Goal: Information Seeking & Learning: Check status

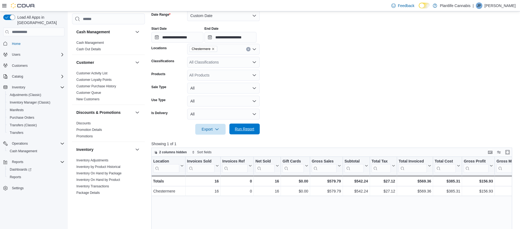
scroll to position [231, 0]
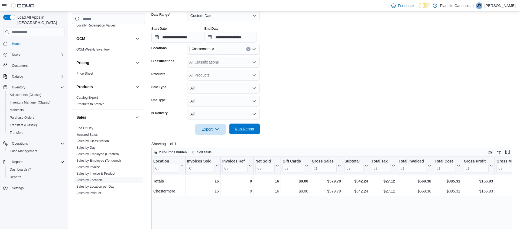
click at [244, 129] on span "Run Report" at bounding box center [244, 128] width 19 height 5
click at [251, 131] on span "Run Report" at bounding box center [244, 128] width 19 height 5
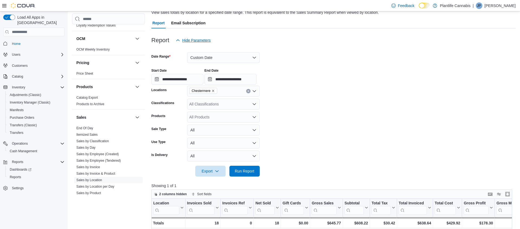
scroll to position [32, 0]
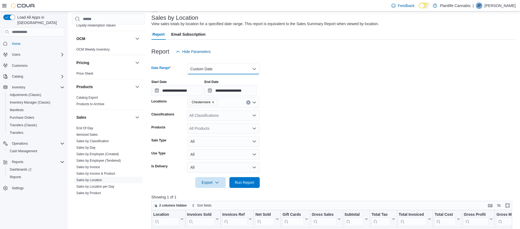
click at [251, 72] on button "Custom Date" at bounding box center [223, 69] width 73 height 11
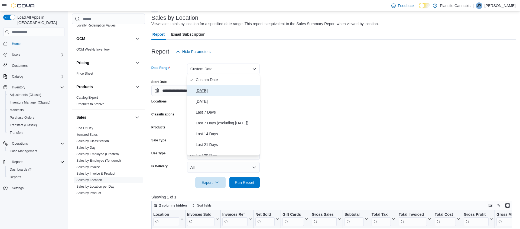
click at [202, 88] on span "[DATE]" at bounding box center [227, 90] width 62 height 6
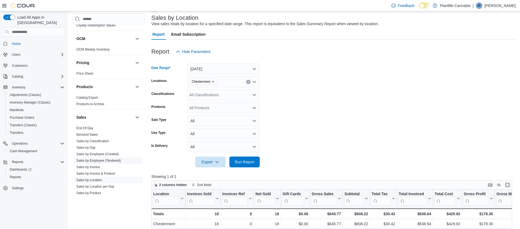
click at [104, 161] on link "Sales by Employee (Tendered)" at bounding box center [98, 161] width 44 height 4
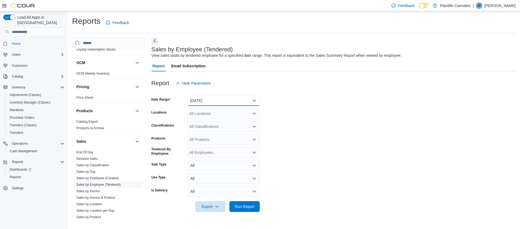
click at [240, 100] on button "Yesterday" at bounding box center [223, 100] width 73 height 11
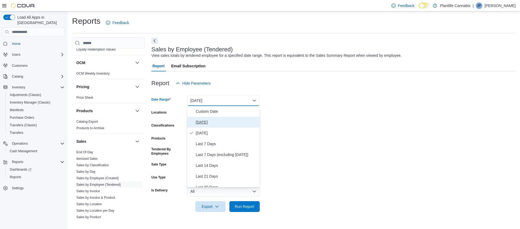
click at [203, 121] on span "[DATE]" at bounding box center [227, 122] width 62 height 6
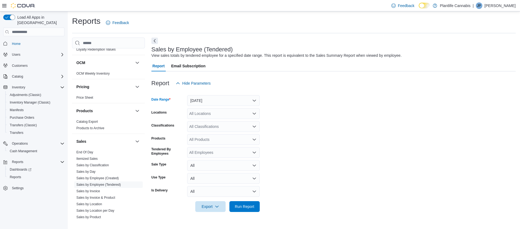
click at [201, 116] on div "All Locations" at bounding box center [223, 113] width 73 height 11
type input "***"
click at [204, 130] on span "Chestermere" at bounding box center [212, 130] width 22 height 5
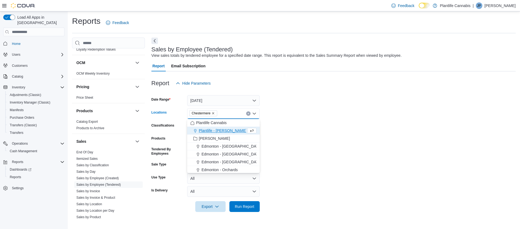
click at [362, 158] on form "Date Range Today Locations Chestermere Combo box. Selected. Chestermere. Press …" at bounding box center [333, 150] width 364 height 123
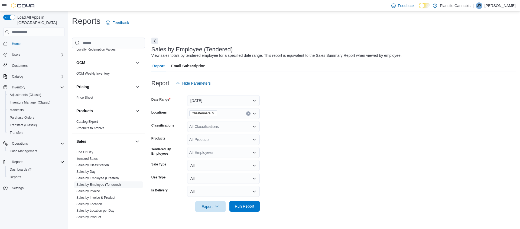
click at [245, 205] on span "Run Report" at bounding box center [244, 206] width 19 height 5
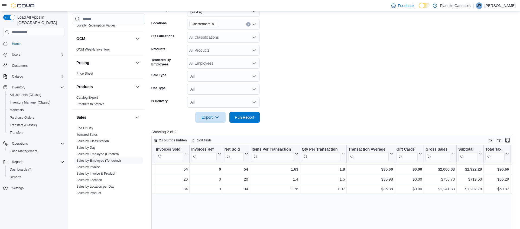
scroll to position [0, 46]
drag, startPoint x: 391, startPoint y: 189, endPoint x: 385, endPoint y: 195, distance: 8.3
click at [380, 189] on div "$35.38 - Transaction Average, column 7, row 2" at bounding box center [368, 190] width 48 height 10
copy div "35.38"
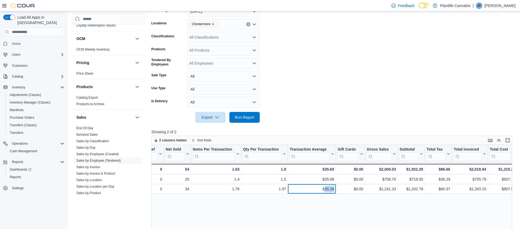
scroll to position [0, 103]
drag, startPoint x: 424, startPoint y: 190, endPoint x: 418, endPoint y: 203, distance: 14.5
click at [407, 190] on div "$1,202.78 - Subtotal, column 10, row 2" at bounding box center [410, 190] width 27 height 10
copy div "1,202.78"
click at [202, 37] on div "All Classifications" at bounding box center [223, 37] width 73 height 11
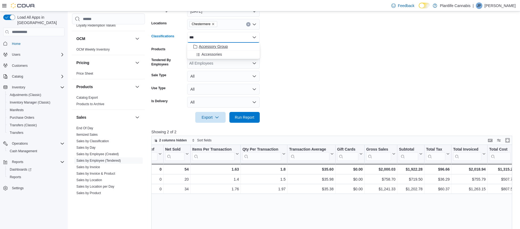
type input "***"
click at [211, 46] on span "Accessory Group" at bounding box center [213, 46] width 29 height 5
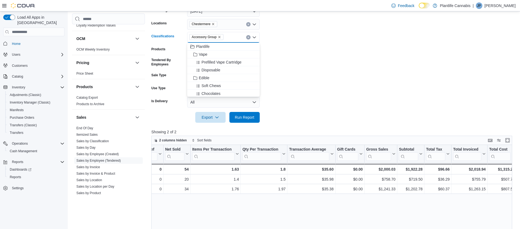
click at [341, 101] on form "Date Range Today Locations Chestermere Classifications Accessory Group Combo bo…" at bounding box center [333, 60] width 364 height 123
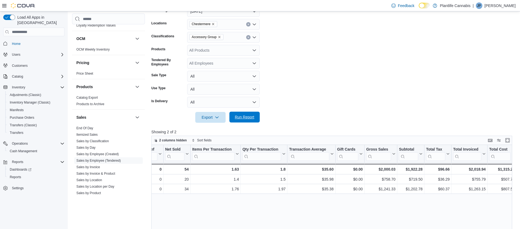
click at [242, 120] on span "Run Report" at bounding box center [245, 117] width 24 height 11
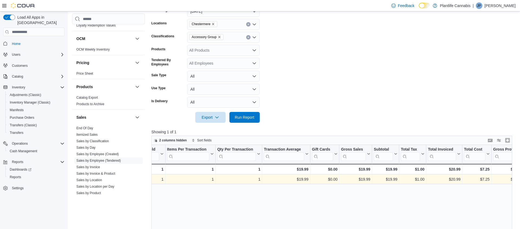
scroll to position [0, 128]
drag, startPoint x: 398, startPoint y: 178, endPoint x: 361, endPoint y: 182, distance: 37.3
click at [386, 180] on div "$19.99 - Subtotal, column 10, row 1" at bounding box center [385, 180] width 27 height 10
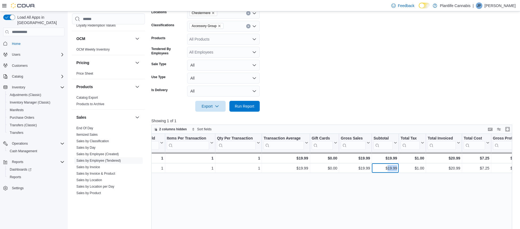
scroll to position [101, 0]
copy div "19.99"
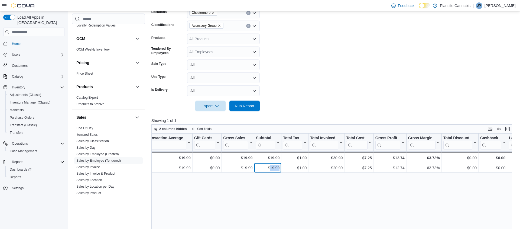
scroll to position [0, 192]
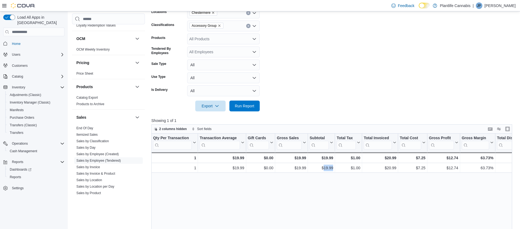
click at [249, 25] on button "Clear input" at bounding box center [248, 26] width 4 height 4
drag, startPoint x: 253, startPoint y: 106, endPoint x: 255, endPoint y: 98, distance: 8.9
click at [253, 106] on span "Run Report" at bounding box center [244, 105] width 19 height 5
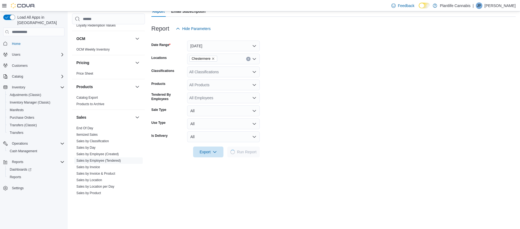
scroll to position [54, 0]
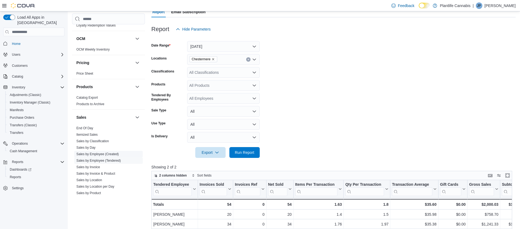
click at [97, 179] on link "Sales by Location" at bounding box center [89, 180] width 26 height 4
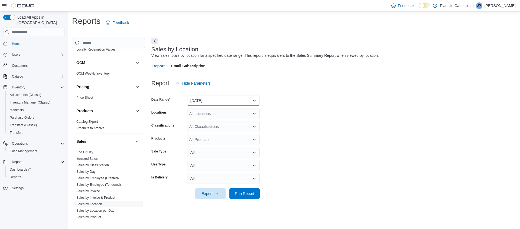
click at [229, 102] on button "Yesterday" at bounding box center [223, 100] width 73 height 11
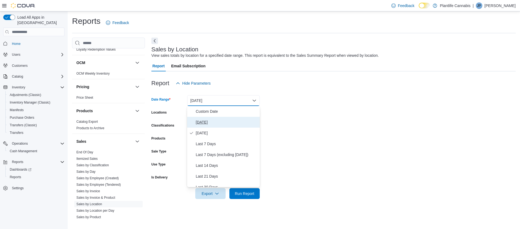
click at [205, 120] on span "[DATE]" at bounding box center [227, 122] width 62 height 6
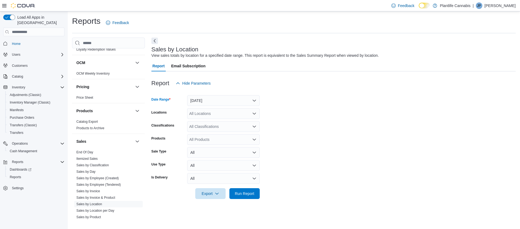
click at [211, 112] on div "All Locations" at bounding box center [223, 113] width 73 height 11
type input "***"
click at [212, 130] on span "Chestermere" at bounding box center [212, 130] width 22 height 5
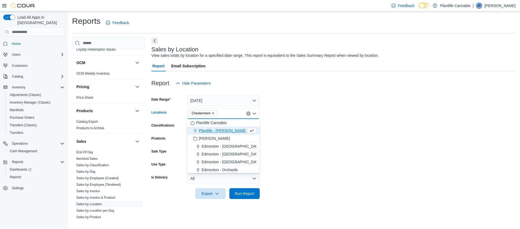
drag, startPoint x: 322, startPoint y: 137, endPoint x: 264, endPoint y: 192, distance: 79.9
click at [323, 138] on form "Date Range Today Locations Chestermere Combo box. Selected. Chestermere. Press …" at bounding box center [333, 144] width 364 height 110
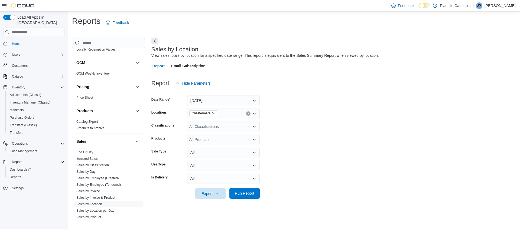
click at [240, 194] on span "Run Report" at bounding box center [244, 193] width 19 height 5
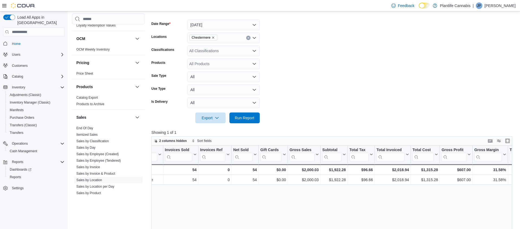
scroll to position [0, 29]
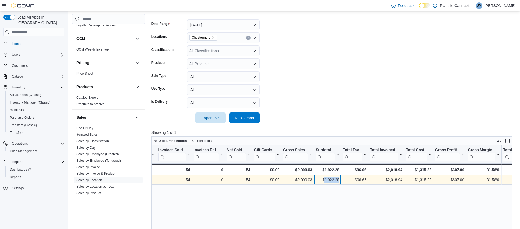
drag, startPoint x: 339, startPoint y: 180, endPoint x: 328, endPoint y: 185, distance: 12.4
click at [323, 180] on div "$1,922.28 - Subtotal, column 7, row 1" at bounding box center [327, 180] width 27 height 10
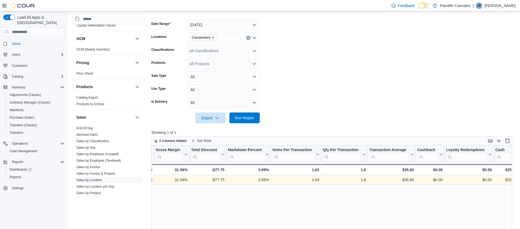
scroll to position [0, 348]
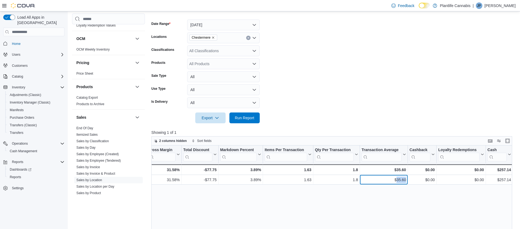
drag, startPoint x: 406, startPoint y: 180, endPoint x: 404, endPoint y: 190, distance: 9.9
click at [395, 180] on div "$35.60" at bounding box center [383, 180] width 44 height 6
copy div "35.60"
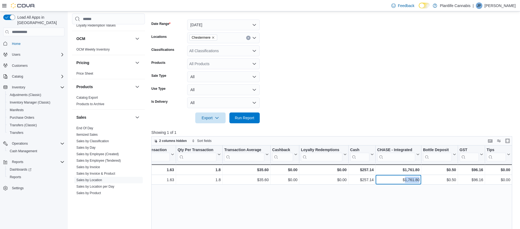
drag, startPoint x: 419, startPoint y: 180, endPoint x: 406, endPoint y: 187, distance: 14.5
click at [403, 181] on div "$1,761.80" at bounding box center [398, 180] width 42 height 6
copy div "1,761.80"
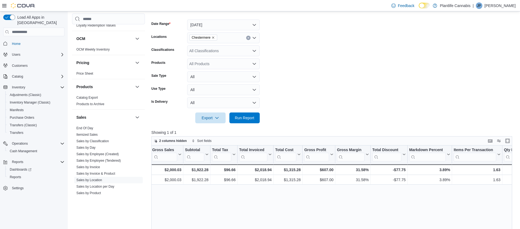
scroll to position [0, 155]
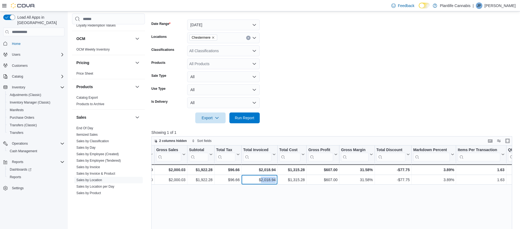
drag, startPoint x: 277, startPoint y: 180, endPoint x: 266, endPoint y: 187, distance: 12.9
click at [260, 180] on div "$2,018.94 - Total Invoiced, column 9, row 1" at bounding box center [260, 180] width 36 height 10
copy div "2,018.94"
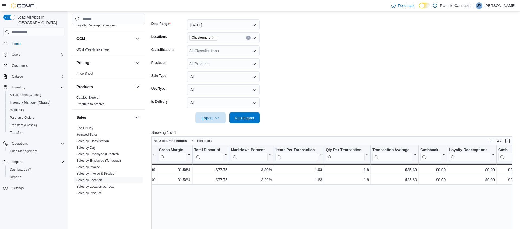
scroll to position [0, 355]
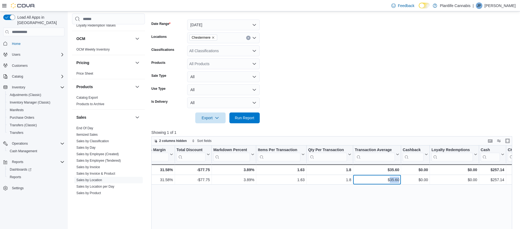
drag, startPoint x: 399, startPoint y: 180, endPoint x: 392, endPoint y: 186, distance: 9.2
click at [389, 180] on div "$35.60 - Transaction Average, column 17, row 1" at bounding box center [377, 180] width 48 height 10
copy div "35.60"
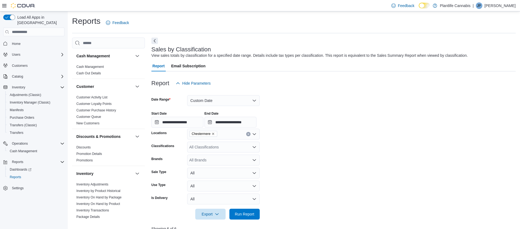
scroll to position [123, 0]
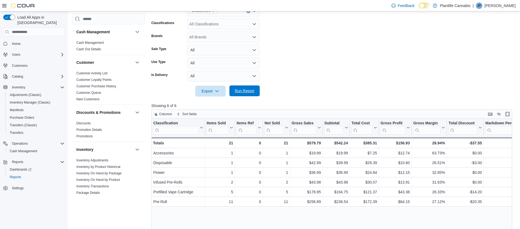
click at [241, 87] on span "Run Report" at bounding box center [245, 91] width 24 height 11
click at [245, 89] on span "Run Report" at bounding box center [244, 90] width 19 height 5
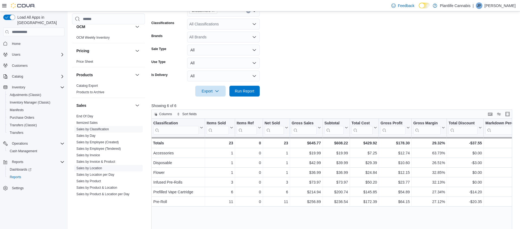
scroll to position [243, 0]
click at [97, 168] on link "Sales by Location" at bounding box center [89, 168] width 26 height 4
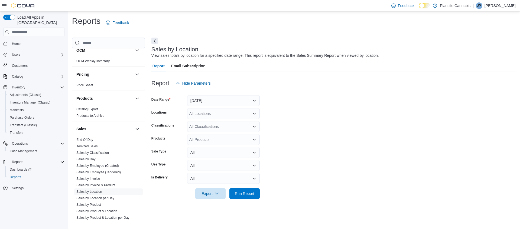
click at [213, 116] on div "All Locations" at bounding box center [223, 113] width 73 height 11
type input "***"
click at [208, 129] on span "Chestermere" at bounding box center [212, 130] width 22 height 5
click at [345, 131] on form "Date Range Yesterday Locations Chestermere Classifications All Classifications …" at bounding box center [333, 144] width 364 height 110
click at [252, 196] on span "Run Report" at bounding box center [244, 193] width 19 height 5
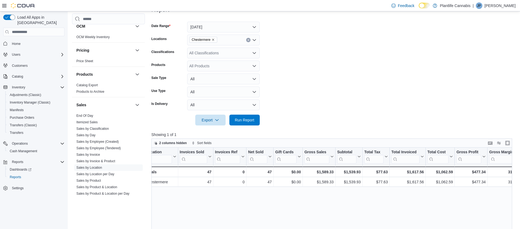
scroll to position [0, 10]
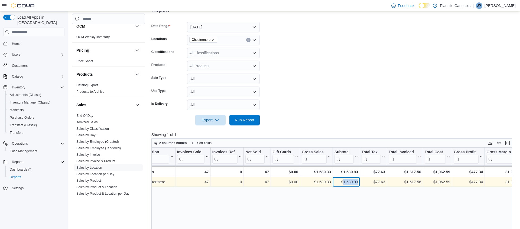
drag, startPoint x: 358, startPoint y: 183, endPoint x: 344, endPoint y: 185, distance: 13.9
click at [343, 182] on div "$1,539.93 - Subtotal, column 7, row 1" at bounding box center [346, 183] width 27 height 10
drag, startPoint x: 347, startPoint y: 182, endPoint x: 345, endPoint y: 183, distance: 2.8
click at [347, 182] on div "$1,539.93" at bounding box center [346, 182] width 24 height 6
drag, startPoint x: 342, startPoint y: 182, endPoint x: 358, endPoint y: 182, distance: 15.7
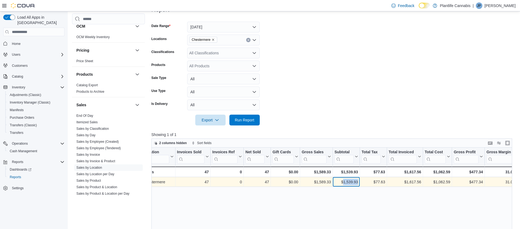
click at [358, 182] on div "$1,539.93 - Subtotal, column 7, row 1" at bounding box center [346, 183] width 27 height 10
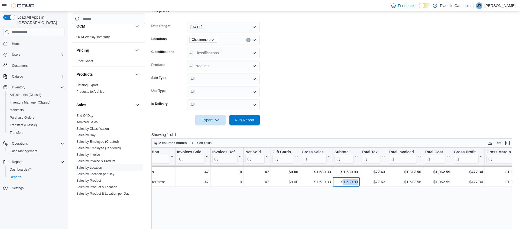
copy div "1,539.93"
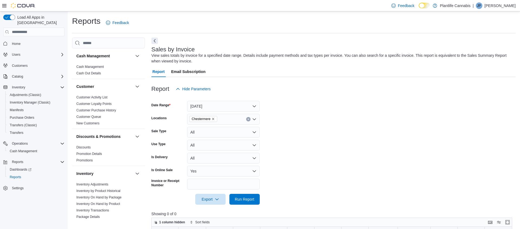
scroll to position [48, 0]
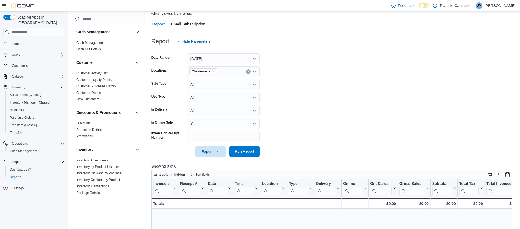
click at [244, 151] on span "Run Report" at bounding box center [244, 151] width 19 height 5
click at [253, 155] on span "Run Report" at bounding box center [245, 151] width 24 height 11
